Goal: Transaction & Acquisition: Download file/media

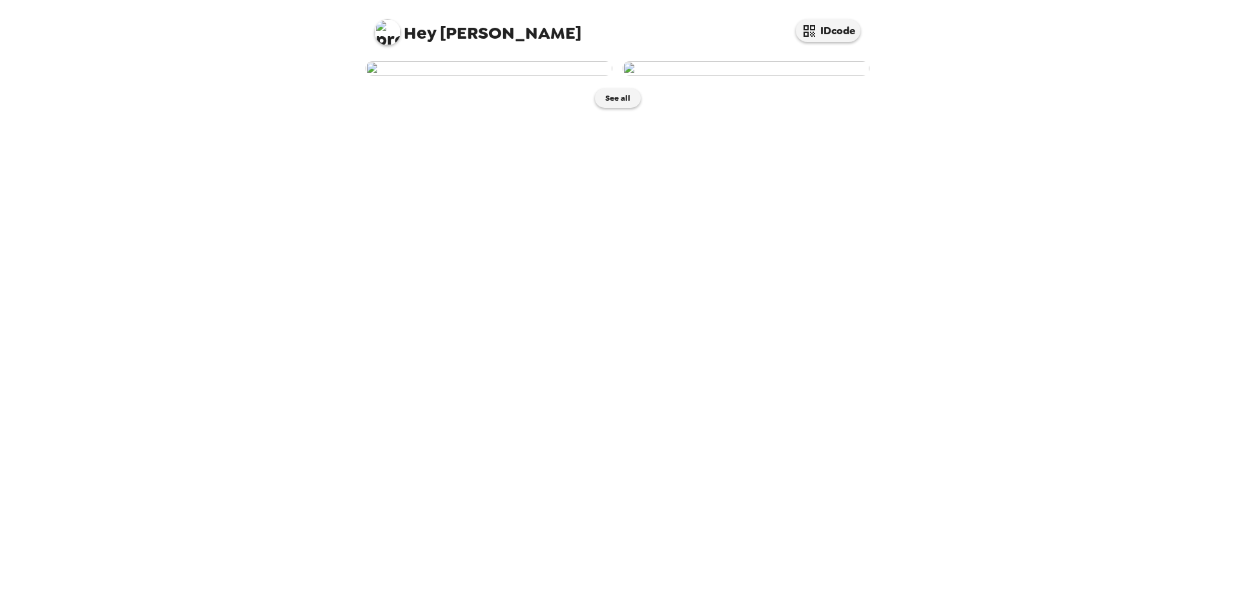
click at [461, 76] on img at bounding box center [489, 68] width 247 height 14
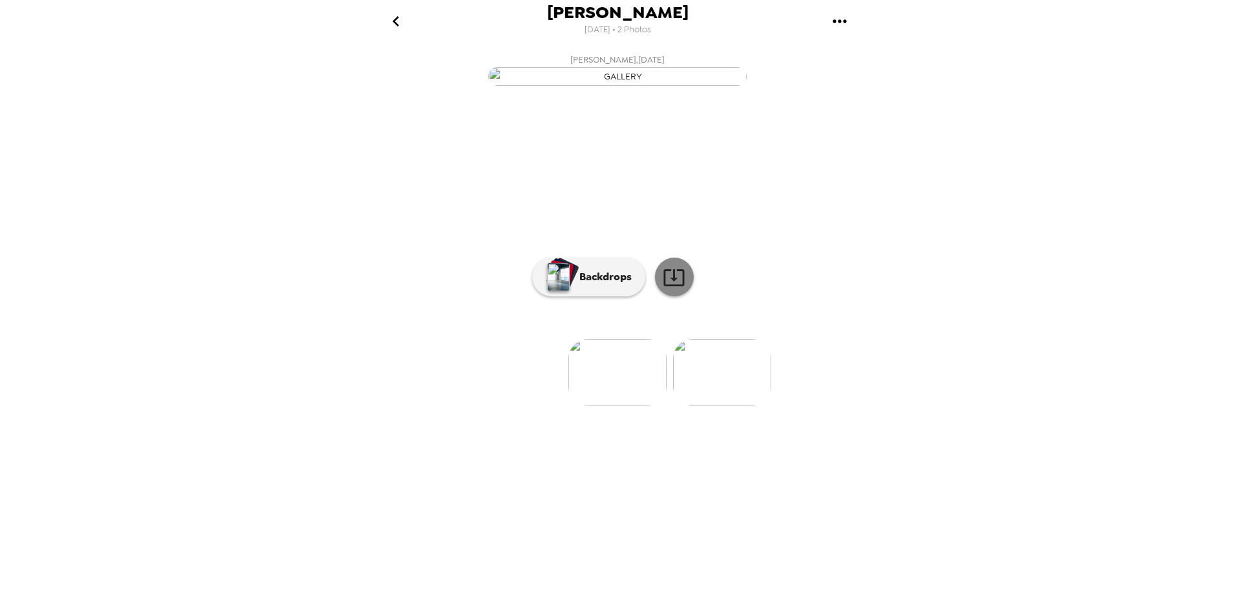
click at [683, 286] on icon at bounding box center [673, 277] width 21 height 17
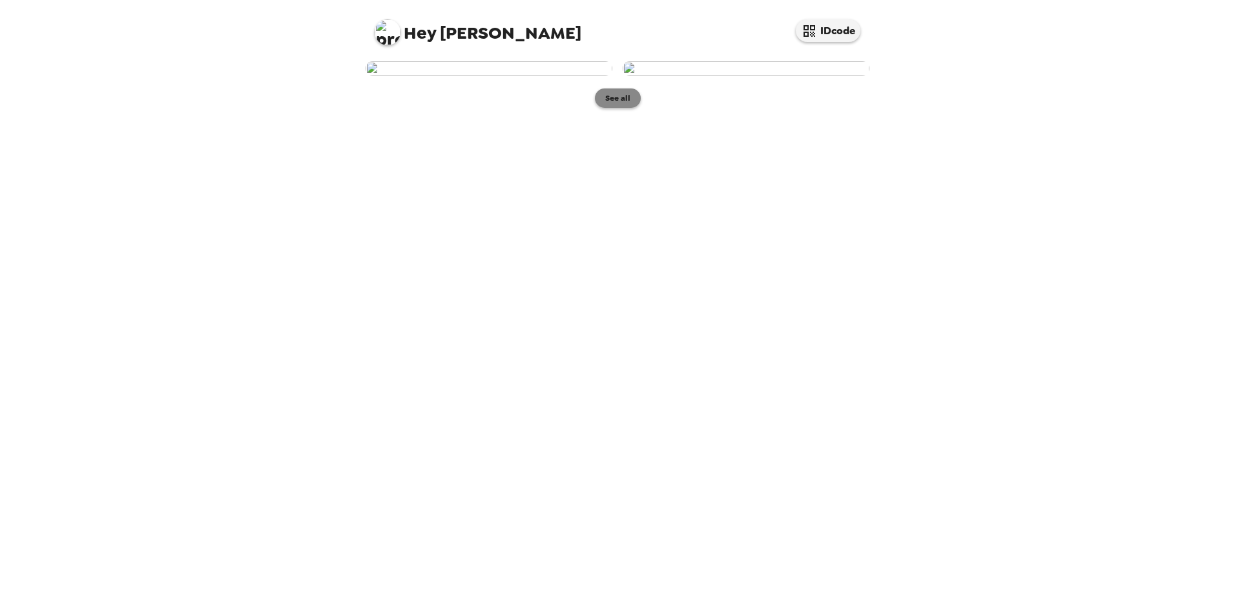
click at [608, 108] on button "See all" at bounding box center [618, 97] width 46 height 19
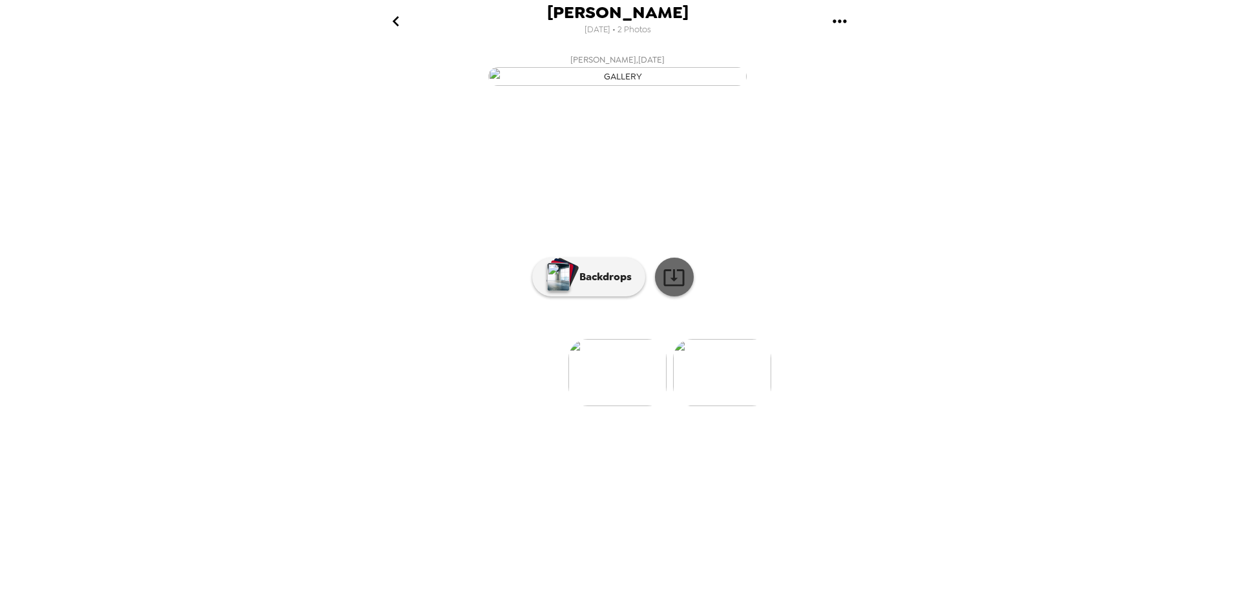
click at [675, 289] on icon at bounding box center [674, 277] width 23 height 23
click at [733, 406] on img at bounding box center [722, 372] width 98 height 67
click at [679, 289] on icon at bounding box center [674, 277] width 23 height 23
click at [1218, 70] on div "Kimberly Lee 9/18/2025 • 2 Photos Kimberly Lee , 09-18-2025 Kimberly Lee , 09-1…" at bounding box center [617, 308] width 1235 height 616
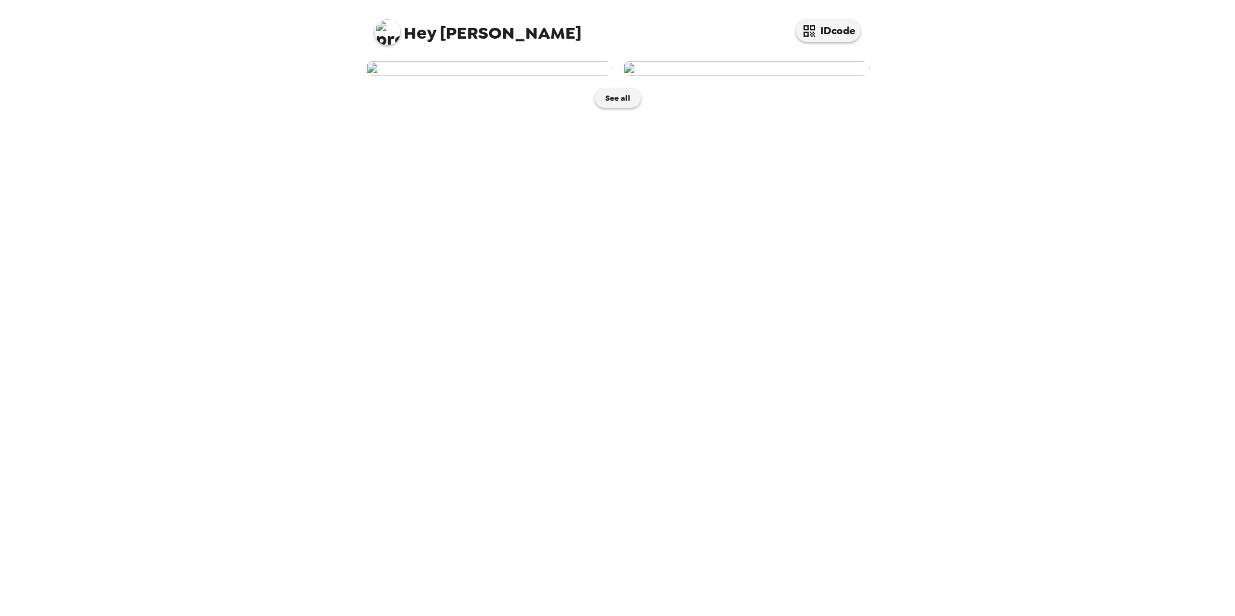
click at [513, 76] on img at bounding box center [489, 68] width 247 height 14
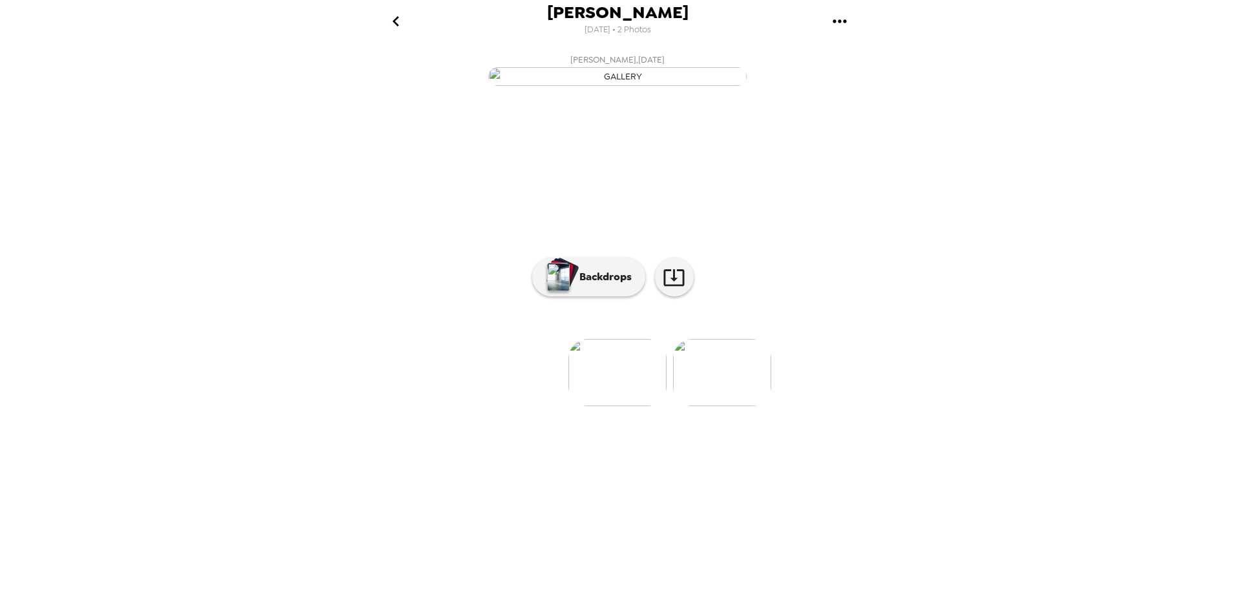
click at [712, 406] on img at bounding box center [722, 372] width 98 height 67
click at [514, 406] on img at bounding box center [514, 372] width 98 height 67
click at [730, 406] on img at bounding box center [722, 372] width 98 height 67
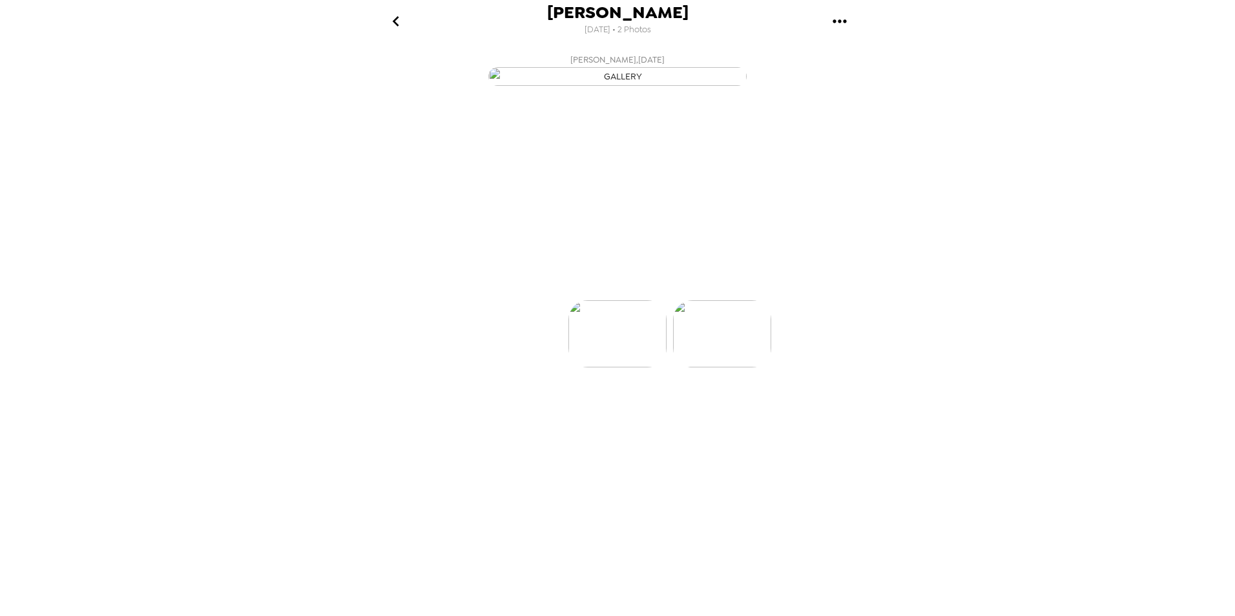
scroll to position [0, 103]
click at [505, 406] on img at bounding box center [514, 372] width 98 height 67
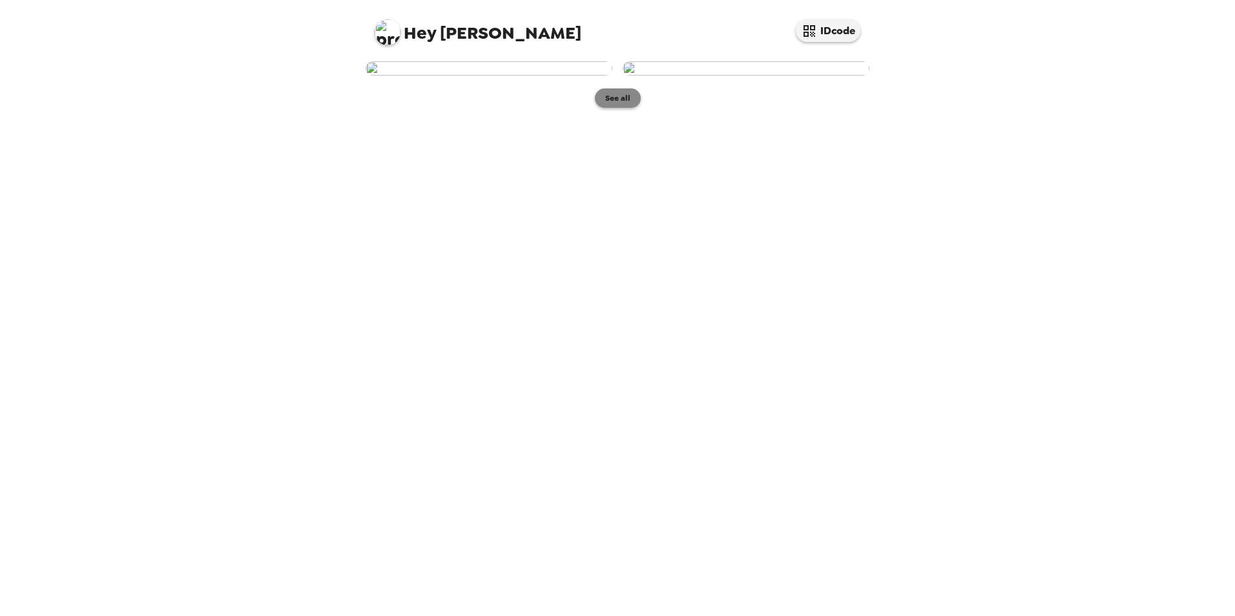
click at [619, 108] on button "See all" at bounding box center [618, 97] width 46 height 19
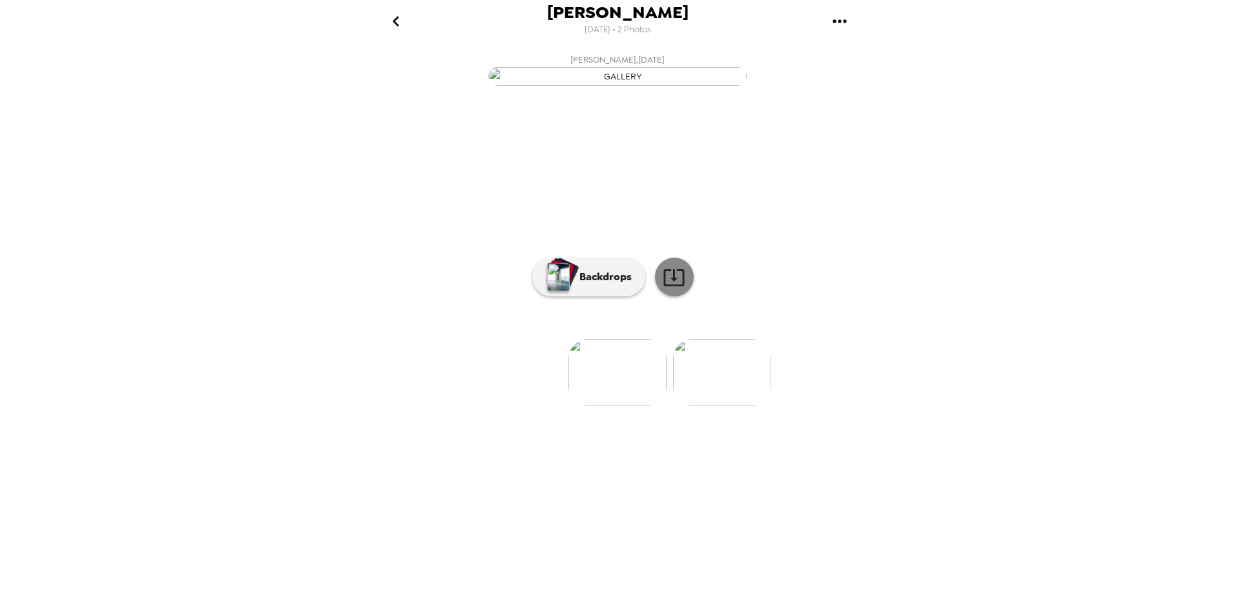
click at [683, 286] on icon at bounding box center [673, 277] width 21 height 17
click at [734, 406] on img at bounding box center [722, 372] width 98 height 67
click at [524, 406] on img at bounding box center [514, 372] width 98 height 67
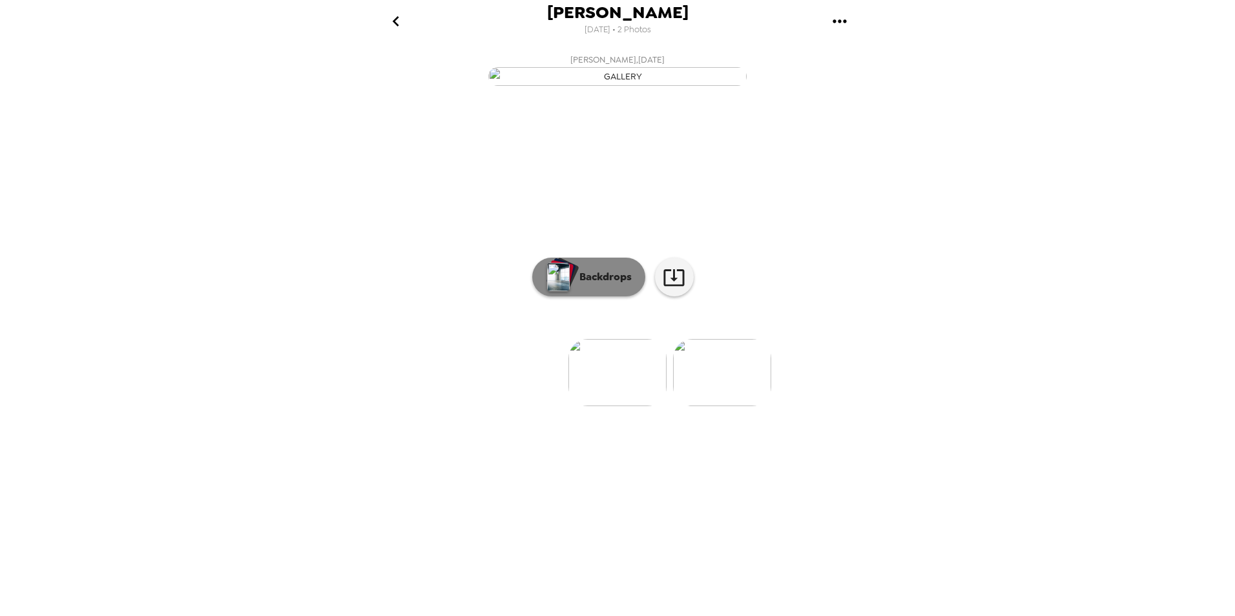
click at [594, 285] on p "Backdrops" at bounding box center [602, 277] width 59 height 16
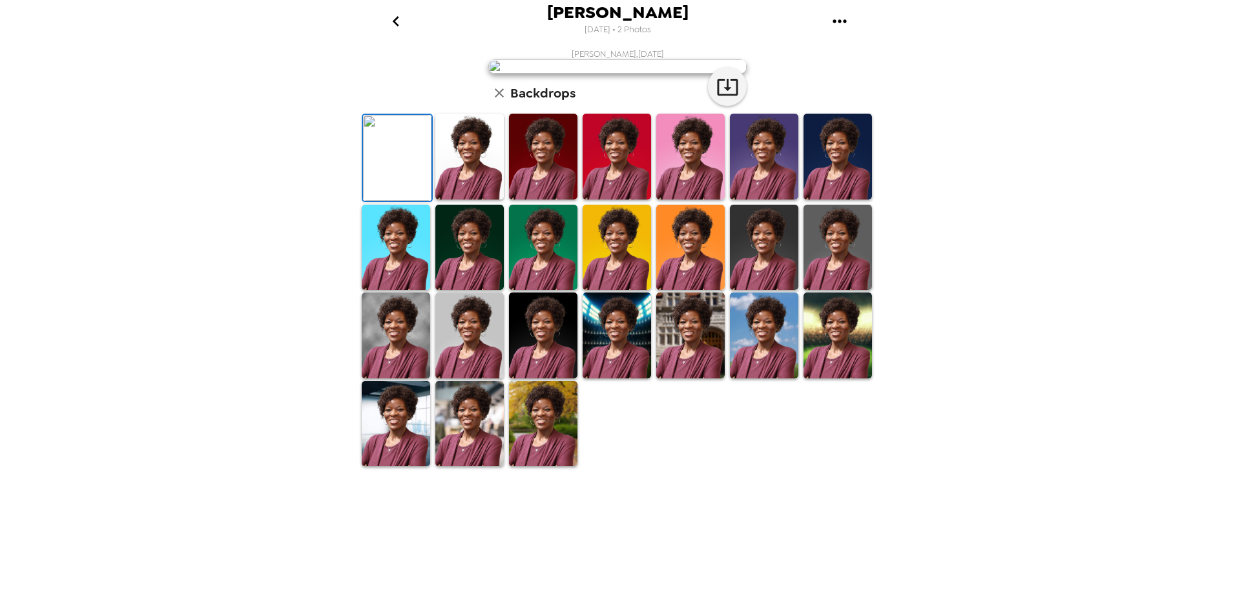
scroll to position [160, 0]
click at [400, 467] on img at bounding box center [396, 424] width 68 height 86
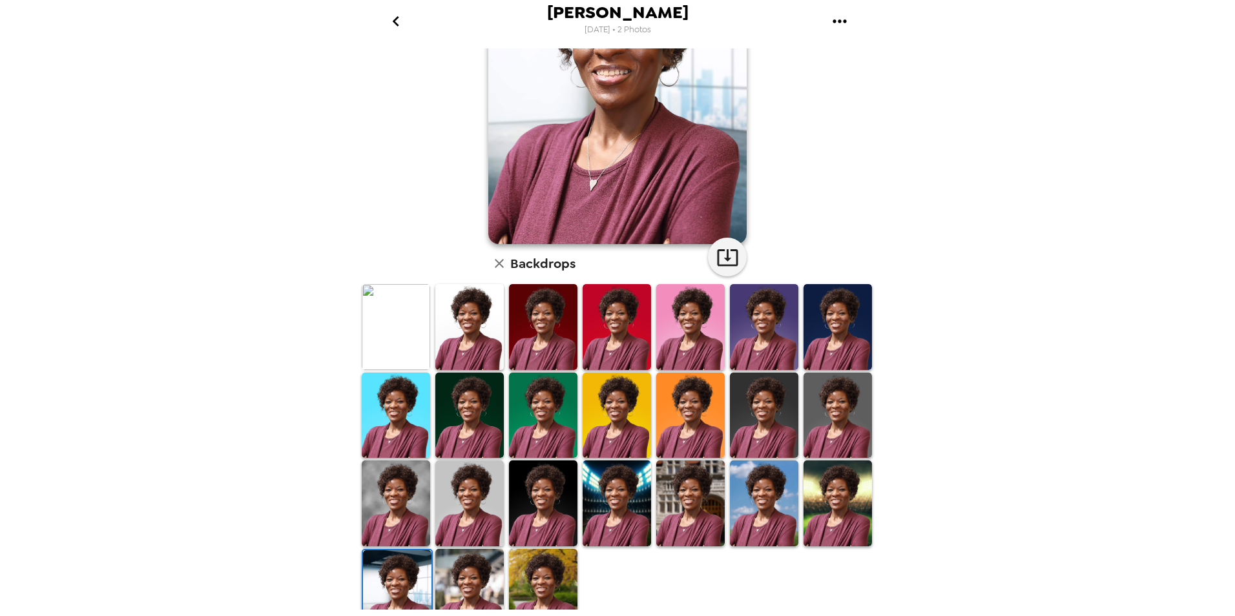
scroll to position [160, 0]
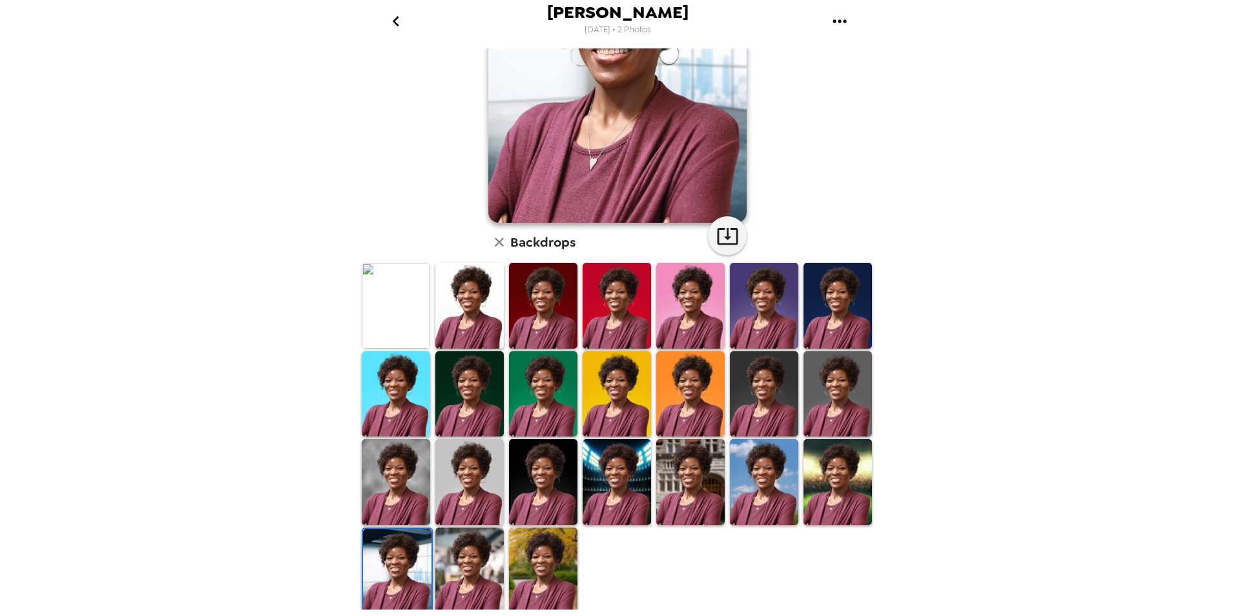
click at [610, 480] on img at bounding box center [617, 482] width 68 height 86
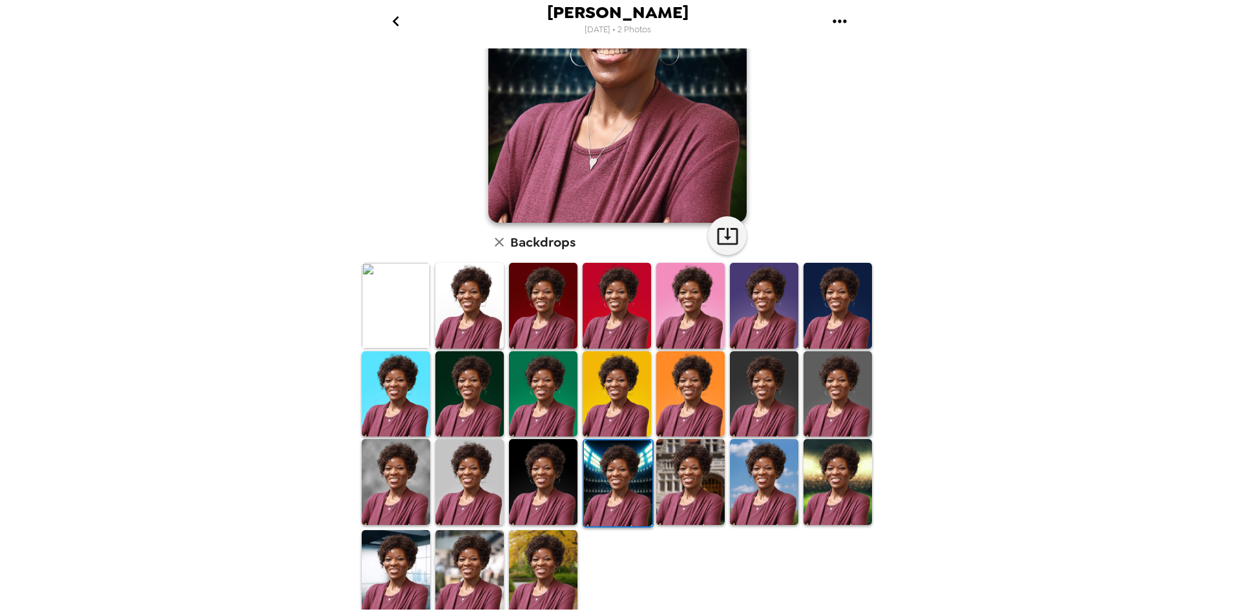
click at [412, 566] on img at bounding box center [396, 573] width 68 height 86
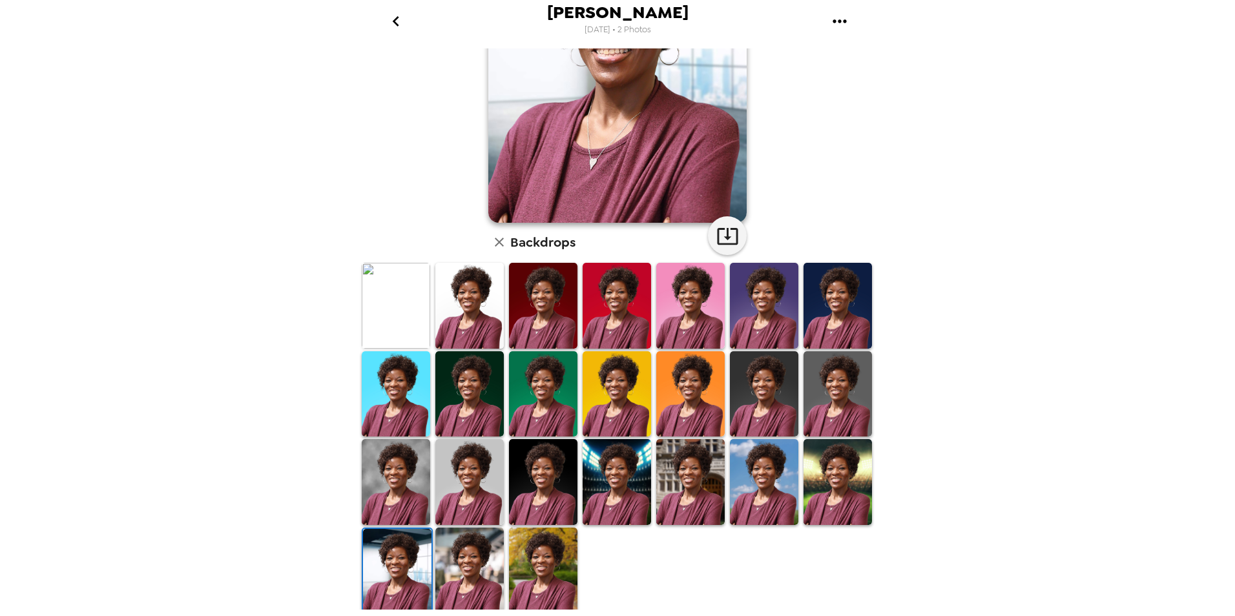
scroll to position [0, 0]
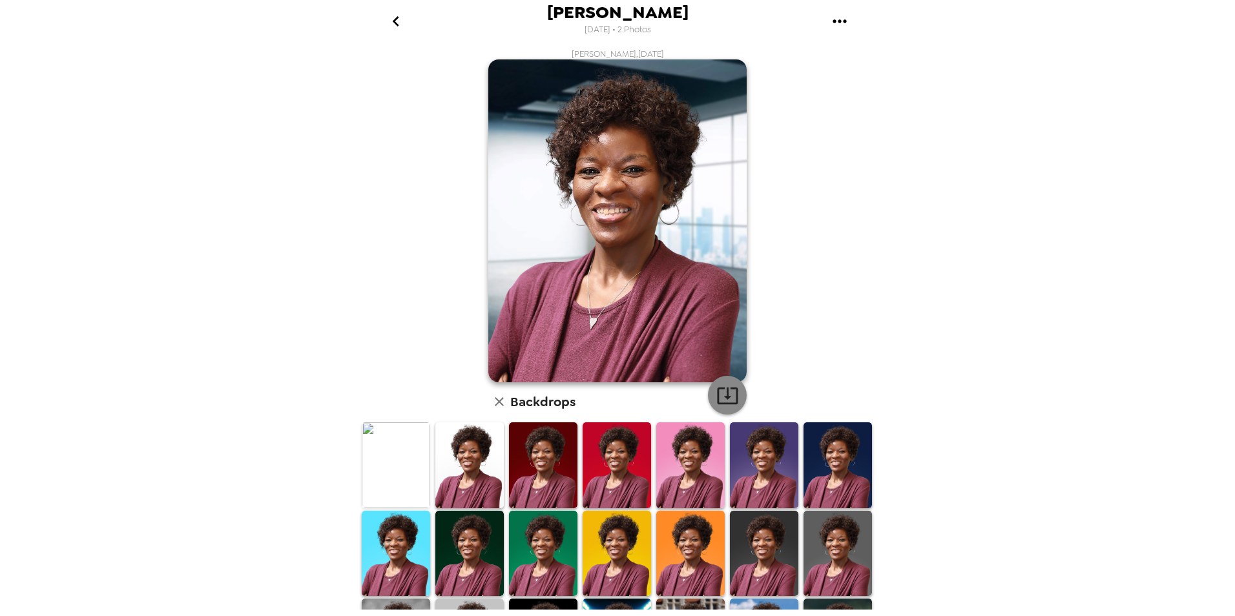
click at [728, 395] on icon "button" at bounding box center [727, 395] width 23 height 23
click at [386, 23] on icon "go back" at bounding box center [396, 21] width 21 height 21
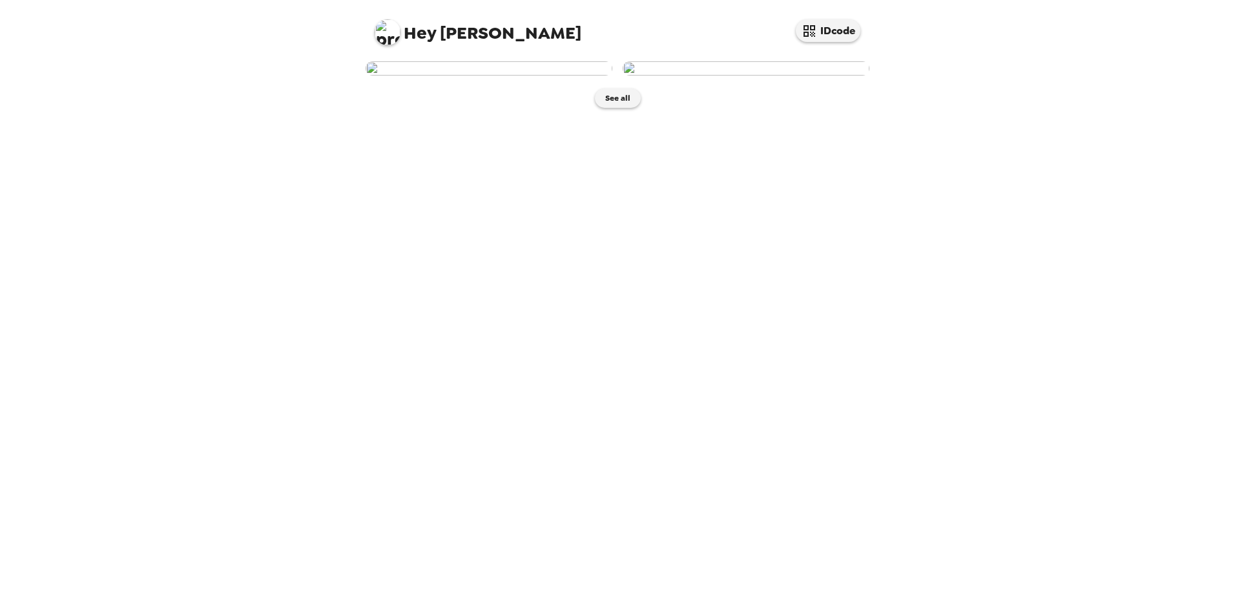
click at [751, 76] on img at bounding box center [746, 68] width 247 height 14
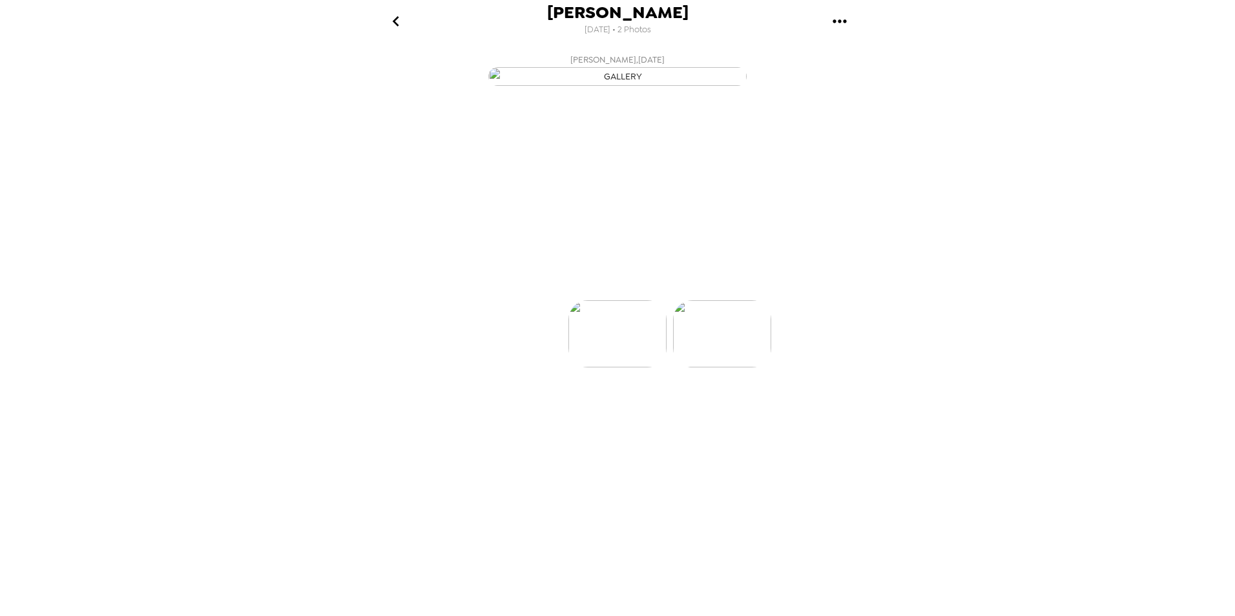
scroll to position [0, 103]
click at [677, 286] on icon at bounding box center [673, 277] width 21 height 17
click at [610, 406] on img at bounding box center [619, 372] width 98 height 67
click at [670, 289] on icon at bounding box center [674, 277] width 23 height 23
click at [590, 285] on p "Backdrops" at bounding box center [602, 277] width 59 height 16
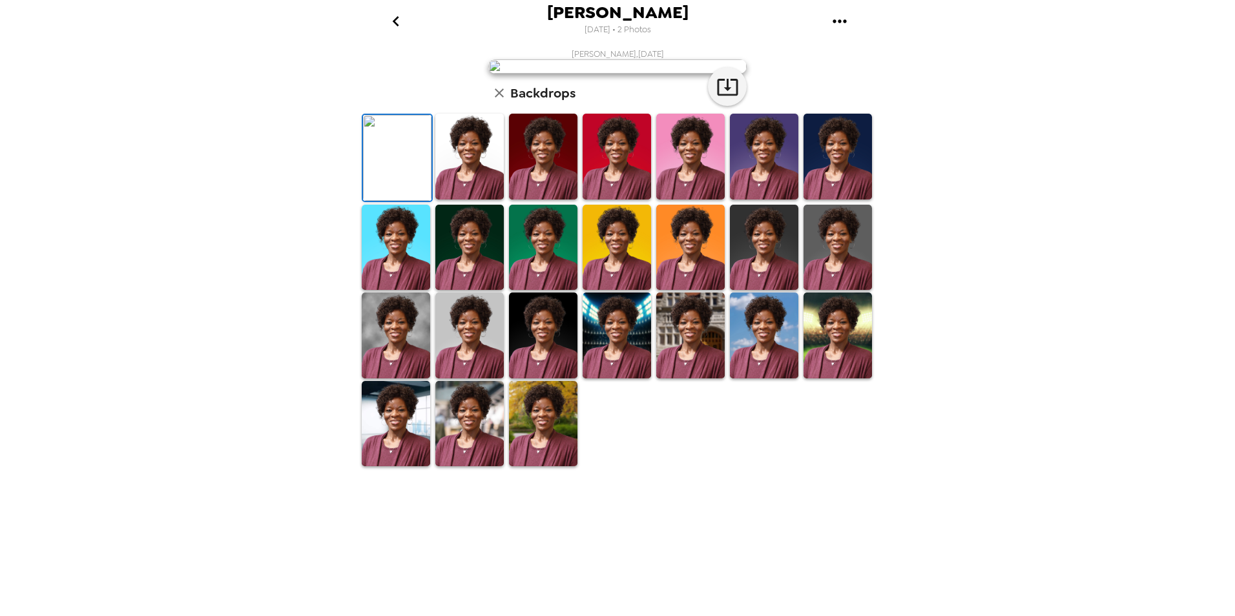
scroll to position [160, 0]
click at [393, 467] on img at bounding box center [396, 424] width 68 height 86
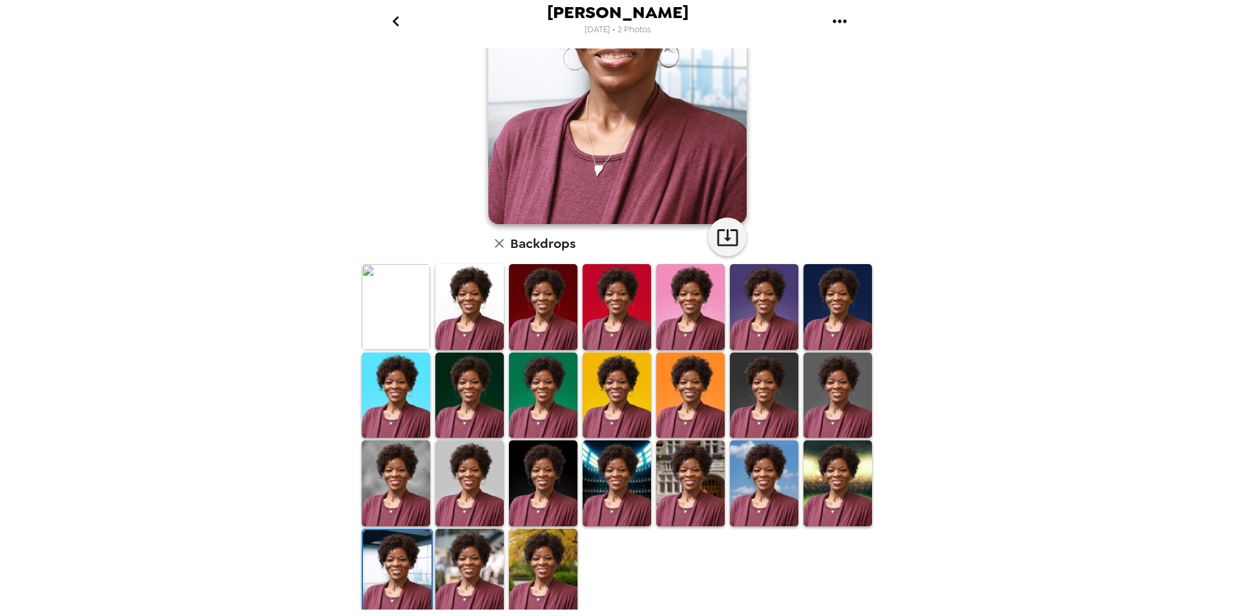
scroll to position [160, 0]
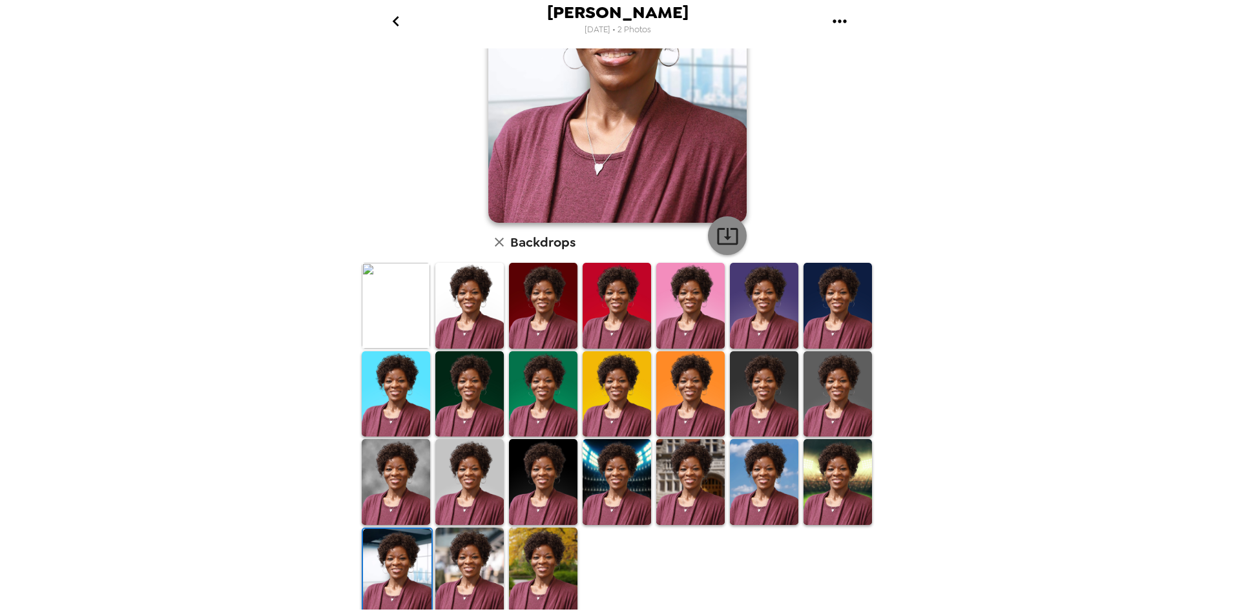
click at [722, 237] on icon "button" at bounding box center [727, 236] width 21 height 17
click at [400, 577] on img at bounding box center [397, 572] width 68 height 86
click at [731, 234] on icon "button" at bounding box center [727, 236] width 23 height 23
click at [838, 19] on icon "gallery menu" at bounding box center [839, 21] width 21 height 21
click at [860, 55] on span "Download all photos" at bounding box center [901, 59] width 98 height 16
